Goal: Task Accomplishment & Management: Complete application form

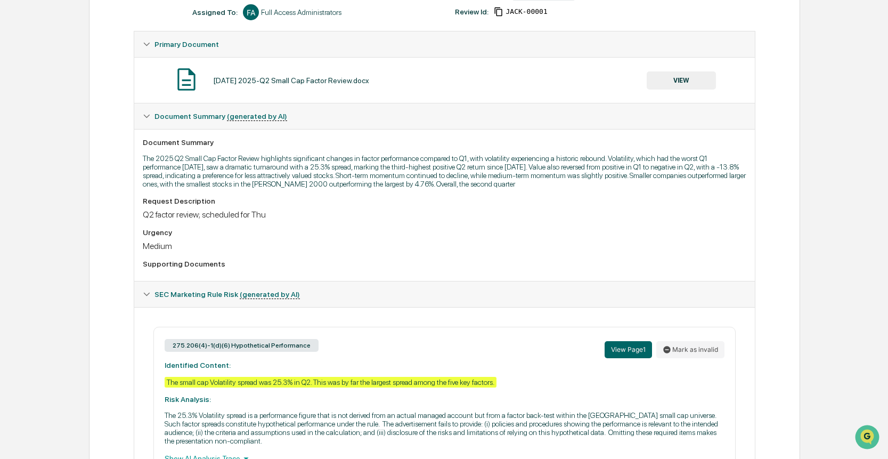
scroll to position [233, 0]
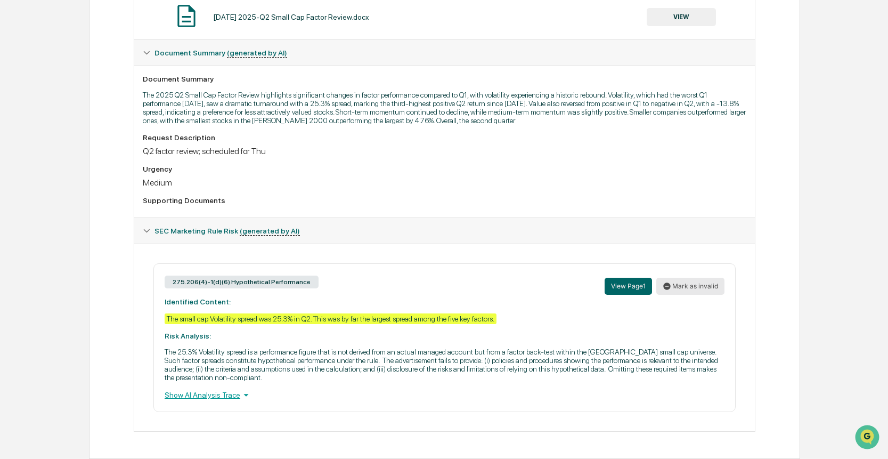
click at [689, 287] on button "Mark as invalid" at bounding box center [690, 286] width 68 height 17
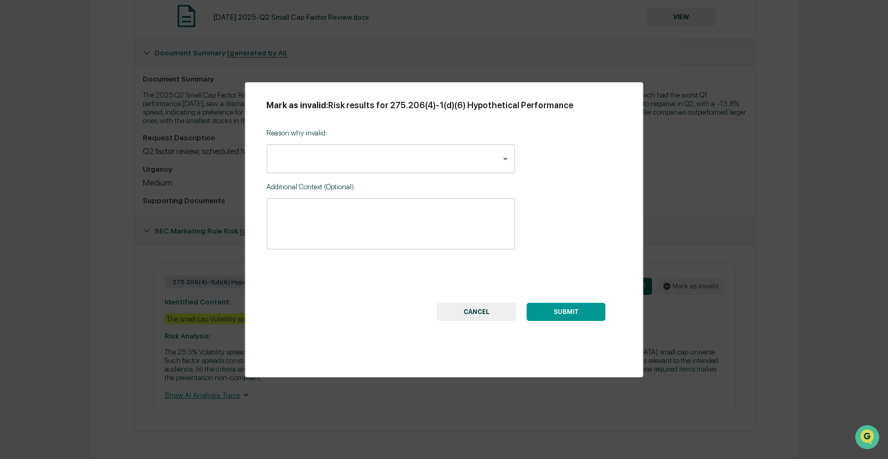
click at [412, 163] on body "Calendar Manage Tasks Reviews Approval Management Company People, Data, Setting…" at bounding box center [444, 113] width 888 height 692
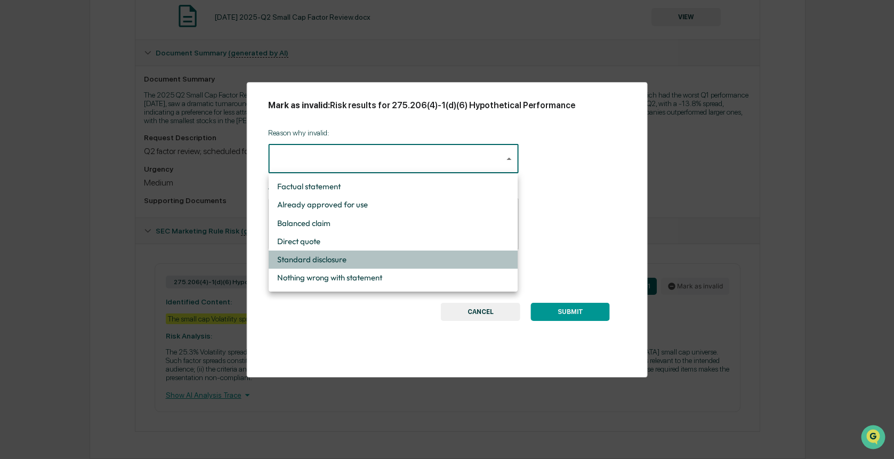
click at [328, 257] on li "Standard disclosure" at bounding box center [393, 259] width 249 height 18
type input "**********"
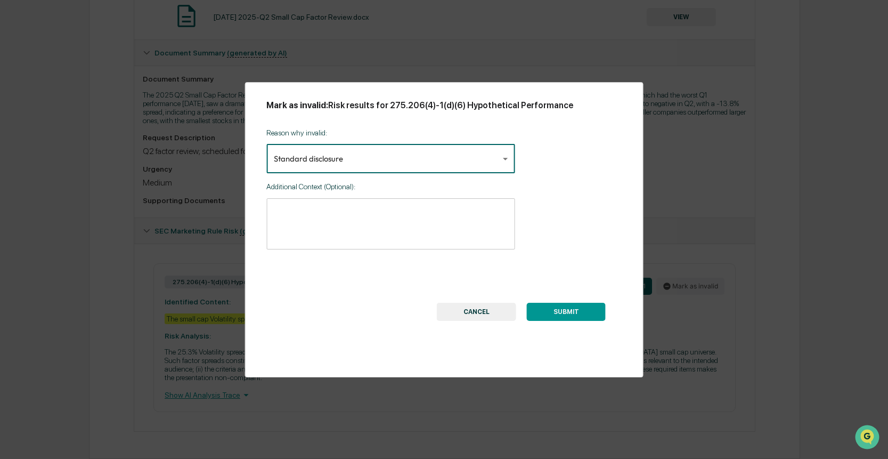
click at [571, 307] on button "SUBMIT" at bounding box center [566, 312] width 79 height 18
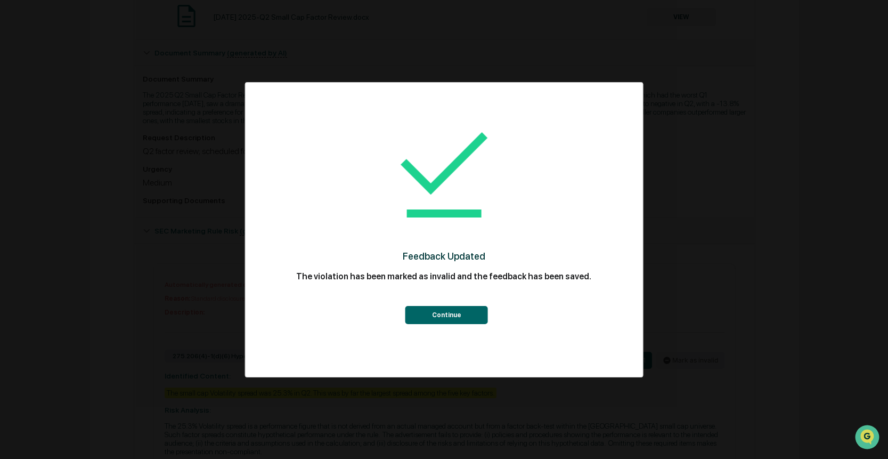
click at [441, 316] on button "Continue" at bounding box center [446, 315] width 83 height 18
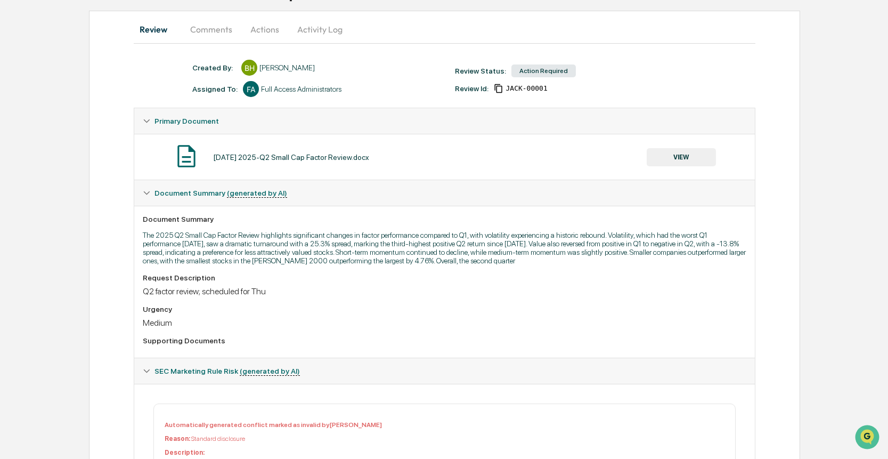
scroll to position [0, 0]
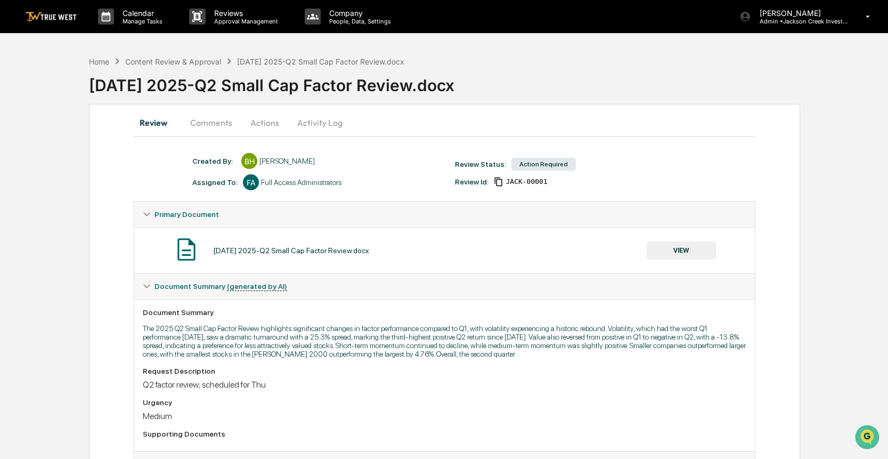
click at [264, 117] on button "Actions" at bounding box center [265, 123] width 48 height 26
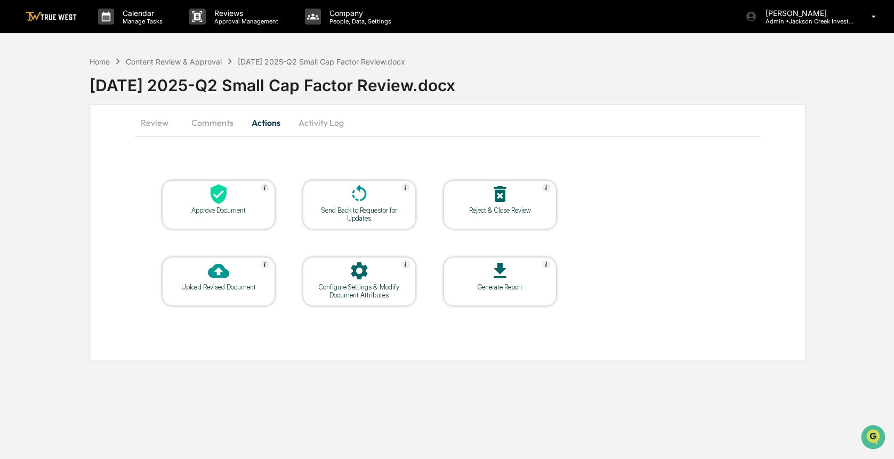
click at [210, 197] on icon at bounding box center [218, 193] width 21 height 21
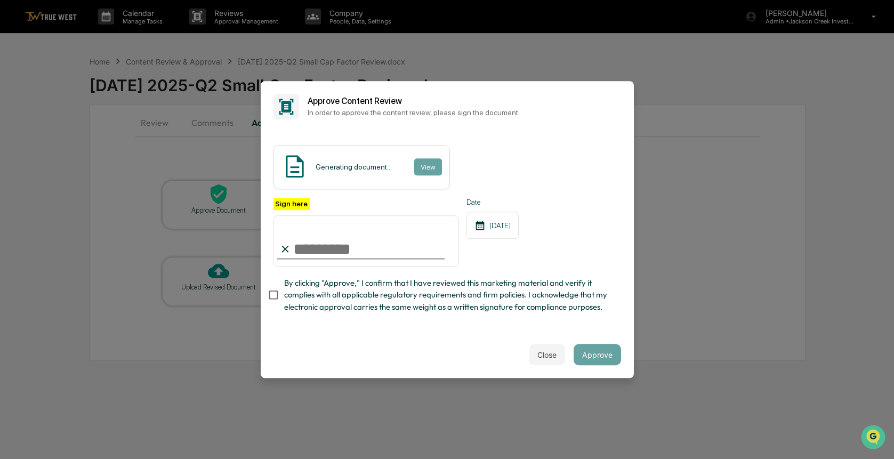
click at [346, 245] on input "Sign here" at bounding box center [366, 240] width 186 height 51
type input "**********"
click at [586, 361] on button "Approve" at bounding box center [596, 354] width 47 height 21
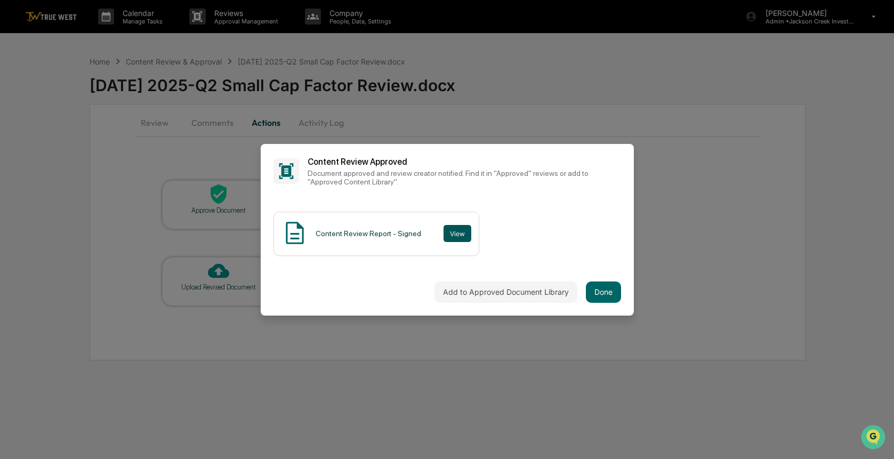
click at [454, 234] on button "View" at bounding box center [457, 233] width 28 height 17
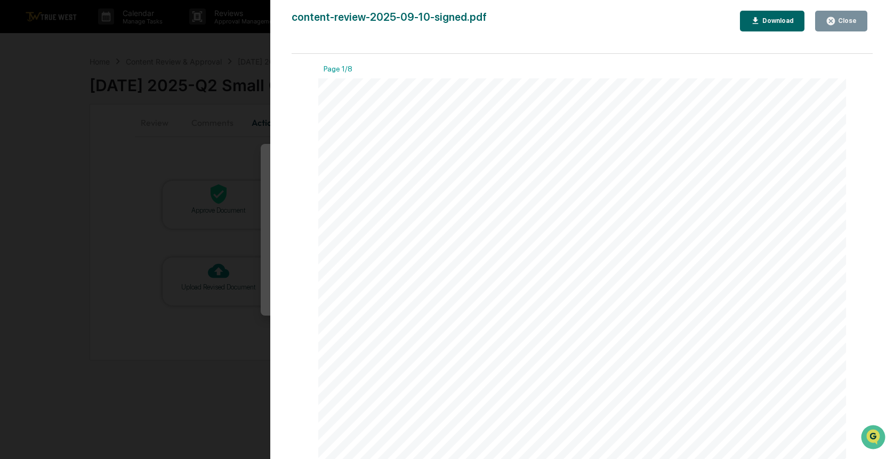
click at [844, 13] on button "Close" at bounding box center [841, 21] width 52 height 21
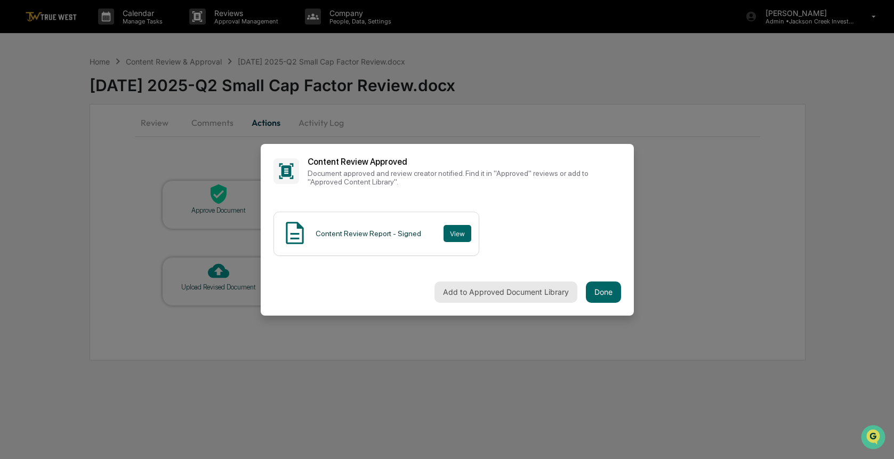
click at [542, 290] on button "Add to Approved Document Library" at bounding box center [505, 291] width 143 height 21
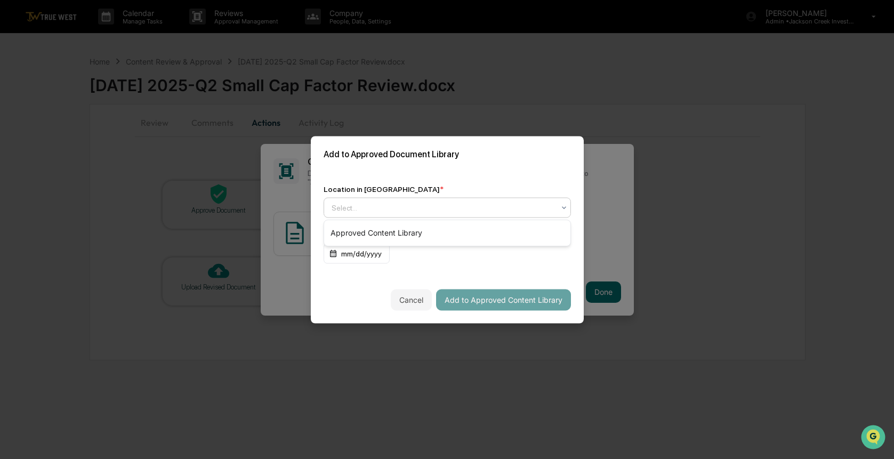
click at [567, 211] on icon at bounding box center [563, 207] width 9 height 9
click at [481, 239] on div "Approved Content Library" at bounding box center [447, 232] width 246 height 21
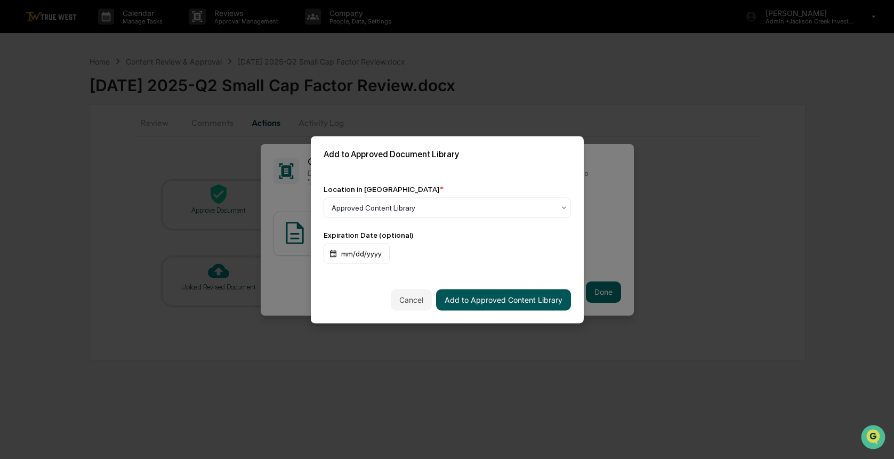
click at [507, 303] on button "Add to Approved Content Library" at bounding box center [503, 299] width 135 height 21
